Goal: Information Seeking & Learning: Learn about a topic

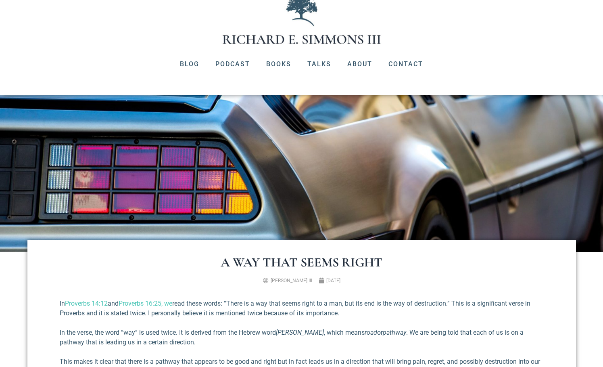
scroll to position [33, 0]
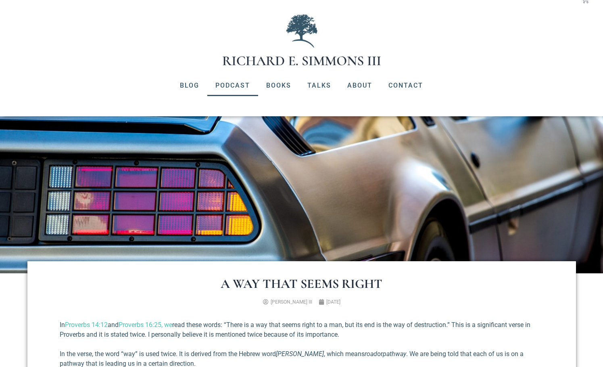
click at [230, 81] on link "Podcast" at bounding box center [232, 85] width 51 height 21
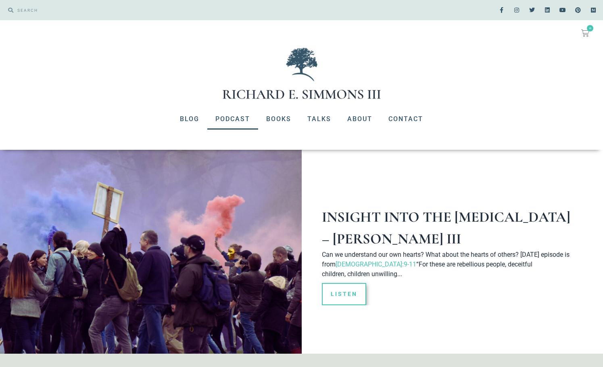
click at [296, 98] on img at bounding box center [301, 73] width 161 height 54
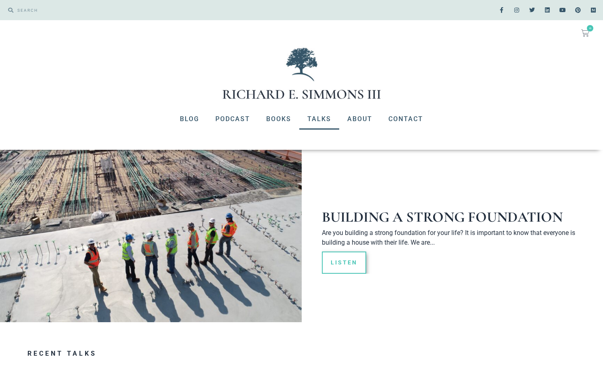
click at [322, 125] on link "Talks" at bounding box center [319, 119] width 40 height 21
click at [361, 121] on link "About" at bounding box center [359, 119] width 41 height 21
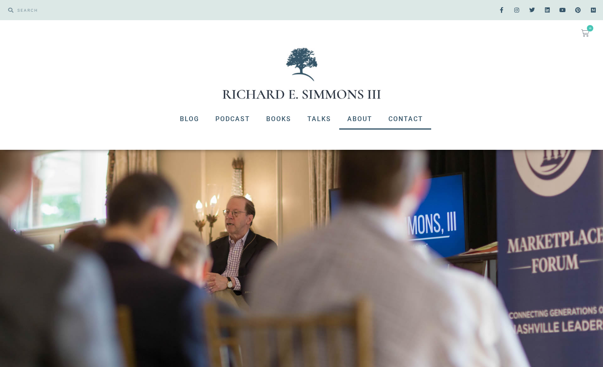
click at [404, 120] on link "Contact" at bounding box center [405, 119] width 51 height 21
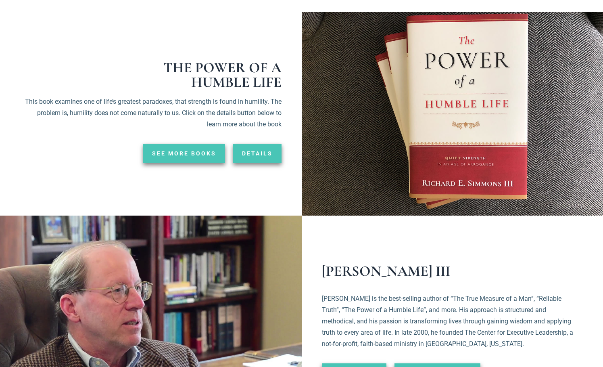
scroll to position [1314, 0]
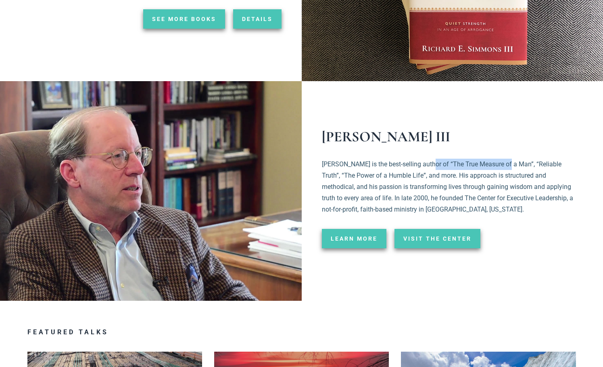
drag, startPoint x: 426, startPoint y: 157, endPoint x: 506, endPoint y: 153, distance: 80.4
click at [506, 159] on p "Richard is the best-selling author of “The True Measure of a Man”, “Reliable Tr…" at bounding box center [451, 187] width 258 height 56
copy p "“The True Measure of a Man"
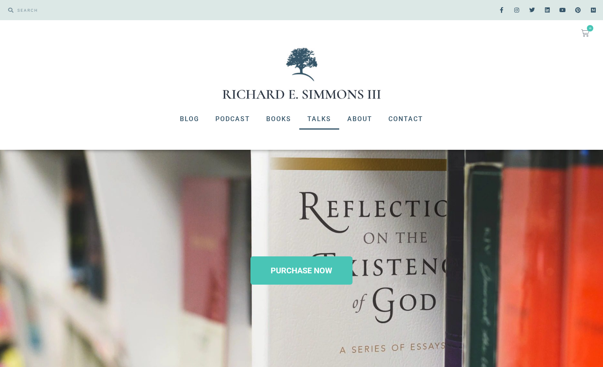
scroll to position [0, 0]
click at [190, 118] on link "Blog" at bounding box center [189, 119] width 35 height 21
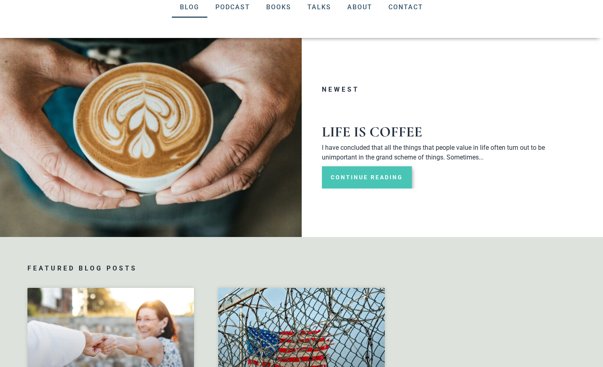
scroll to position [191, 0]
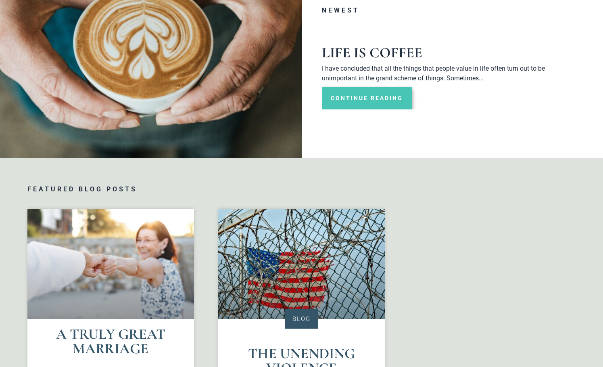
click at [369, 94] on link "Continue Reading" at bounding box center [367, 98] width 90 height 22
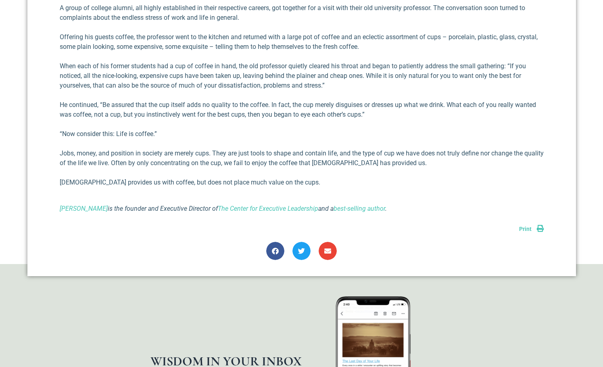
scroll to position [379, 0]
click at [280, 210] on link "The Center for Executive Leadership" at bounding box center [268, 209] width 100 height 8
